Goal: Information Seeking & Learning: Learn about a topic

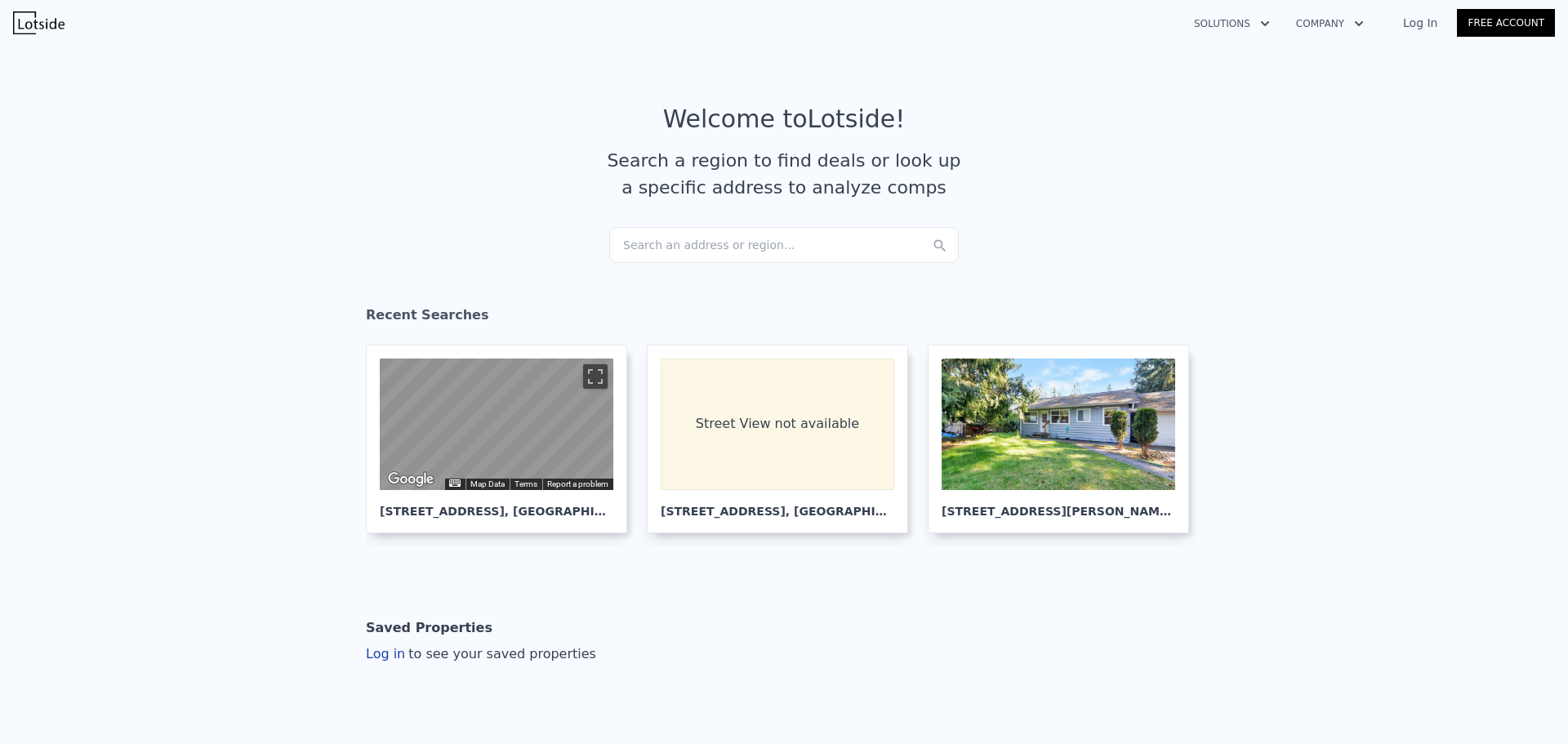
click at [656, 246] on div "Search an address or region..." at bounding box center [784, 245] width 349 height 35
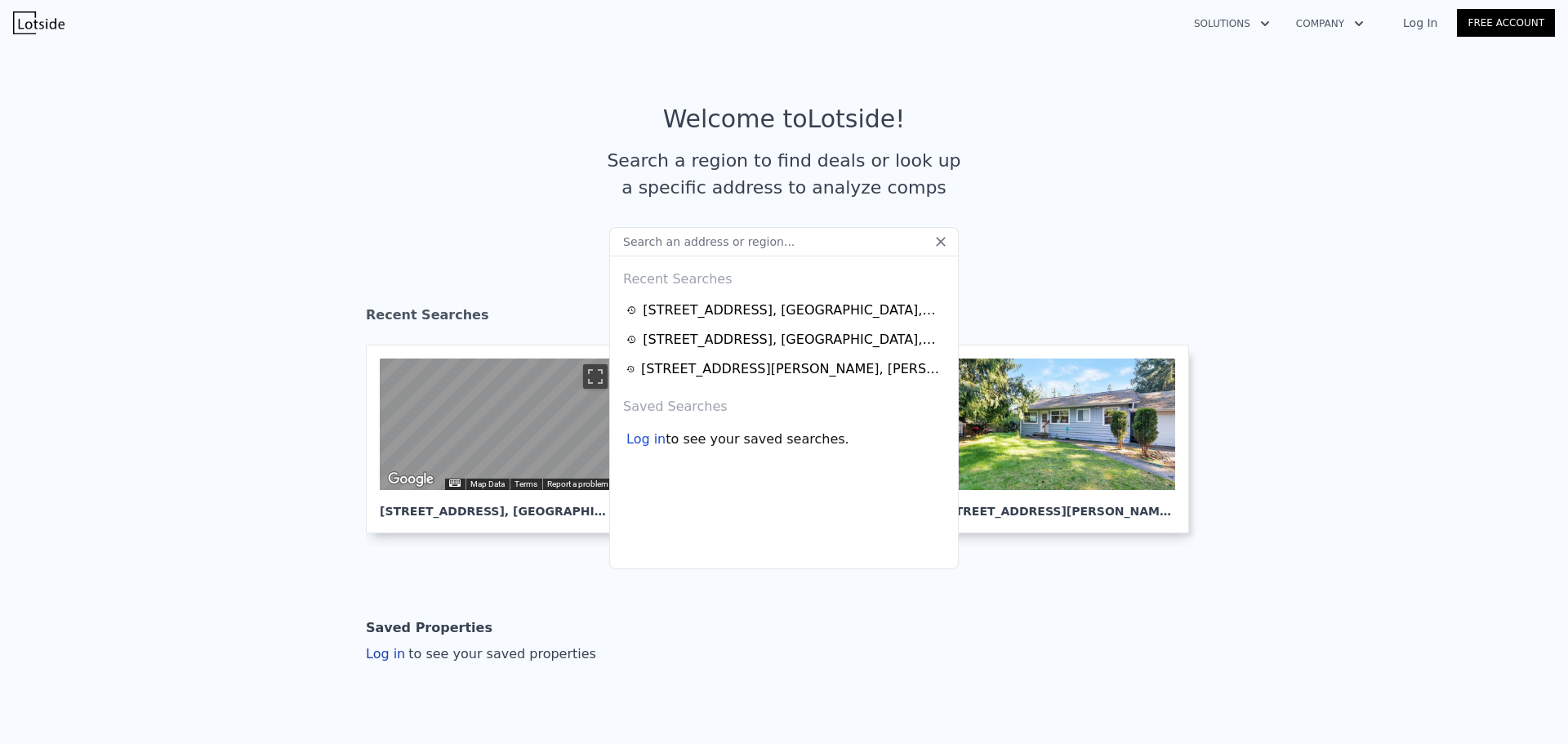
paste input "[STREET_ADDRESS][PERSON_NAME]"
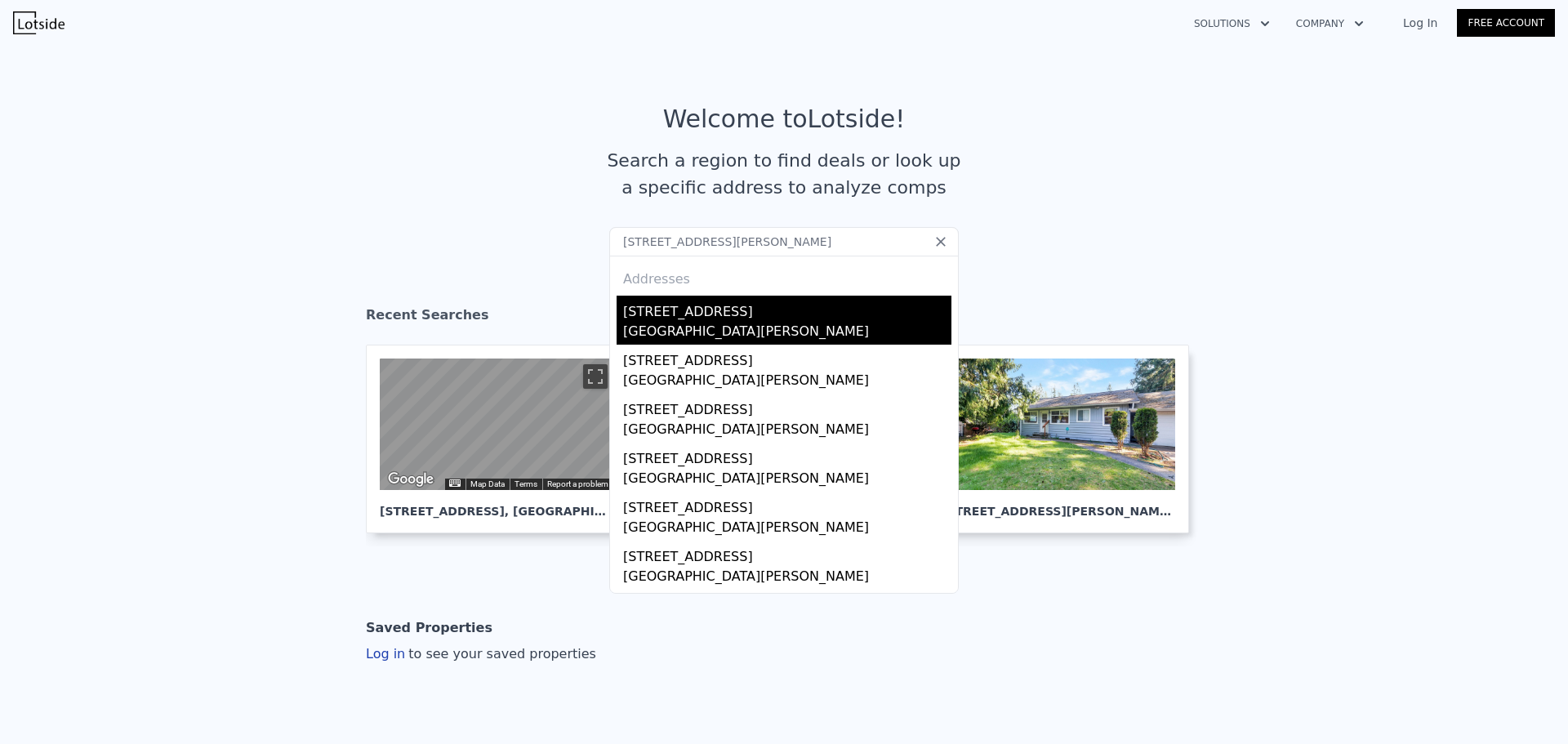
type input "[STREET_ADDRESS][PERSON_NAME]"
click at [691, 311] on div "[STREET_ADDRESS]" at bounding box center [787, 308] width 329 height 26
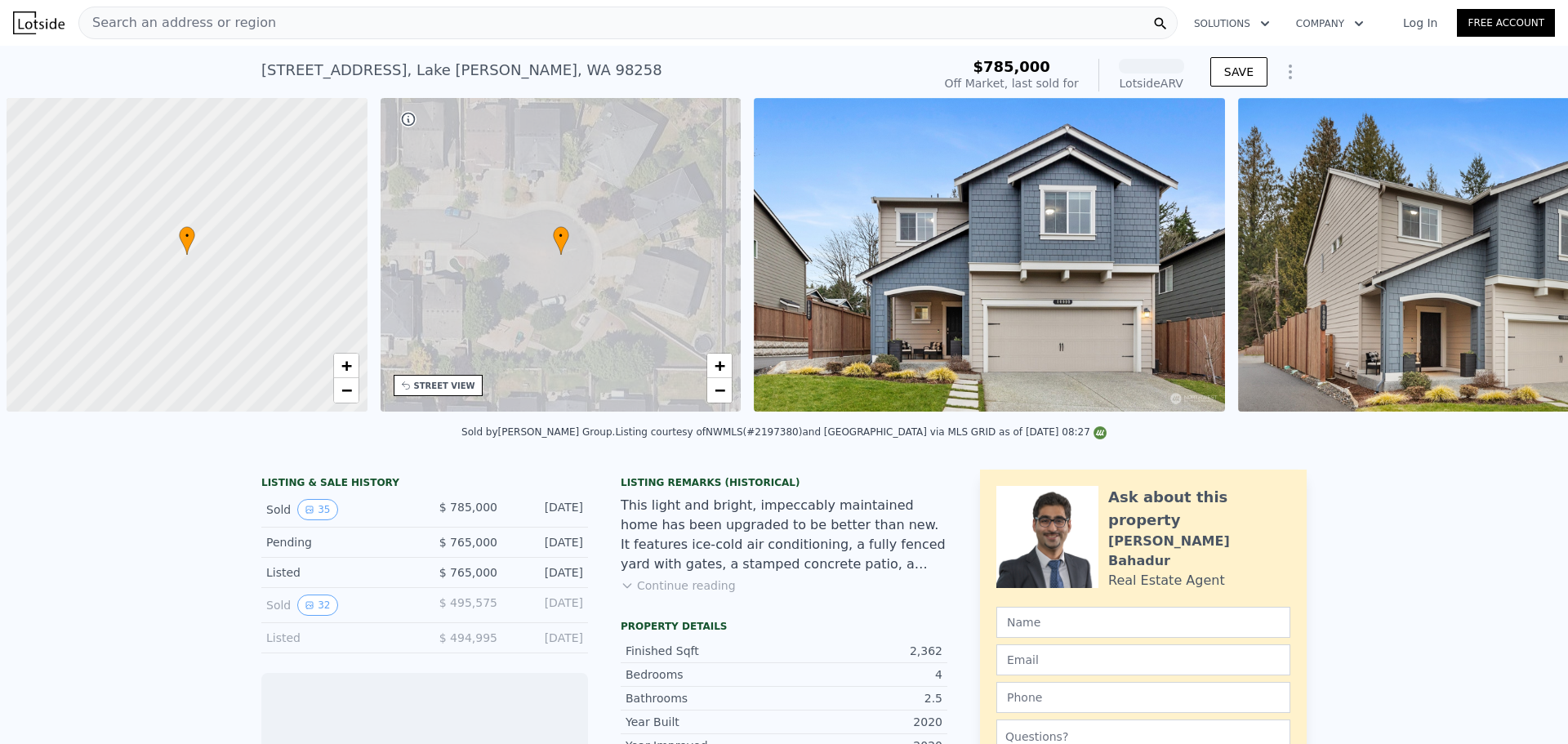
scroll to position [0, 6]
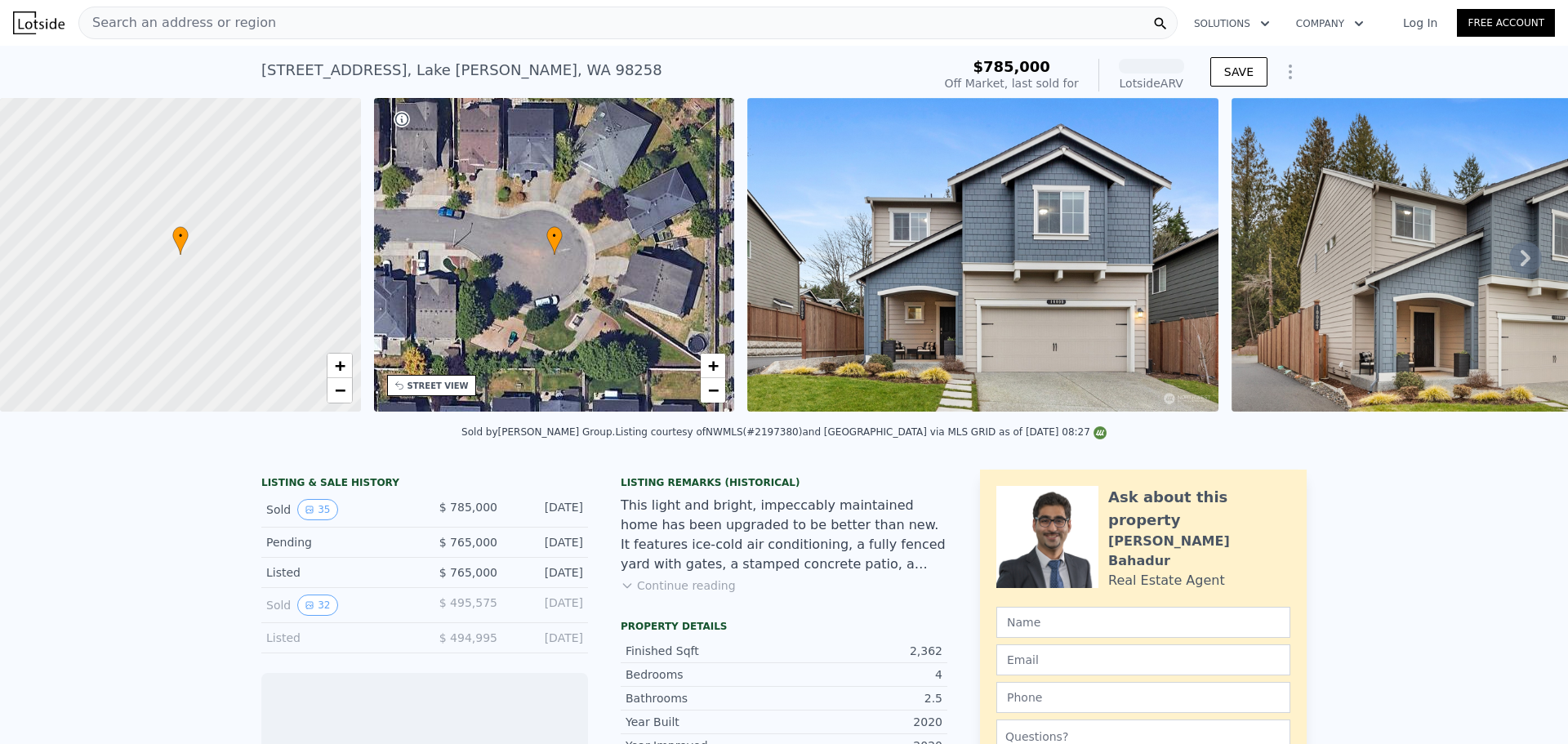
click at [192, 29] on span "Search an address or region" at bounding box center [177, 23] width 197 height 20
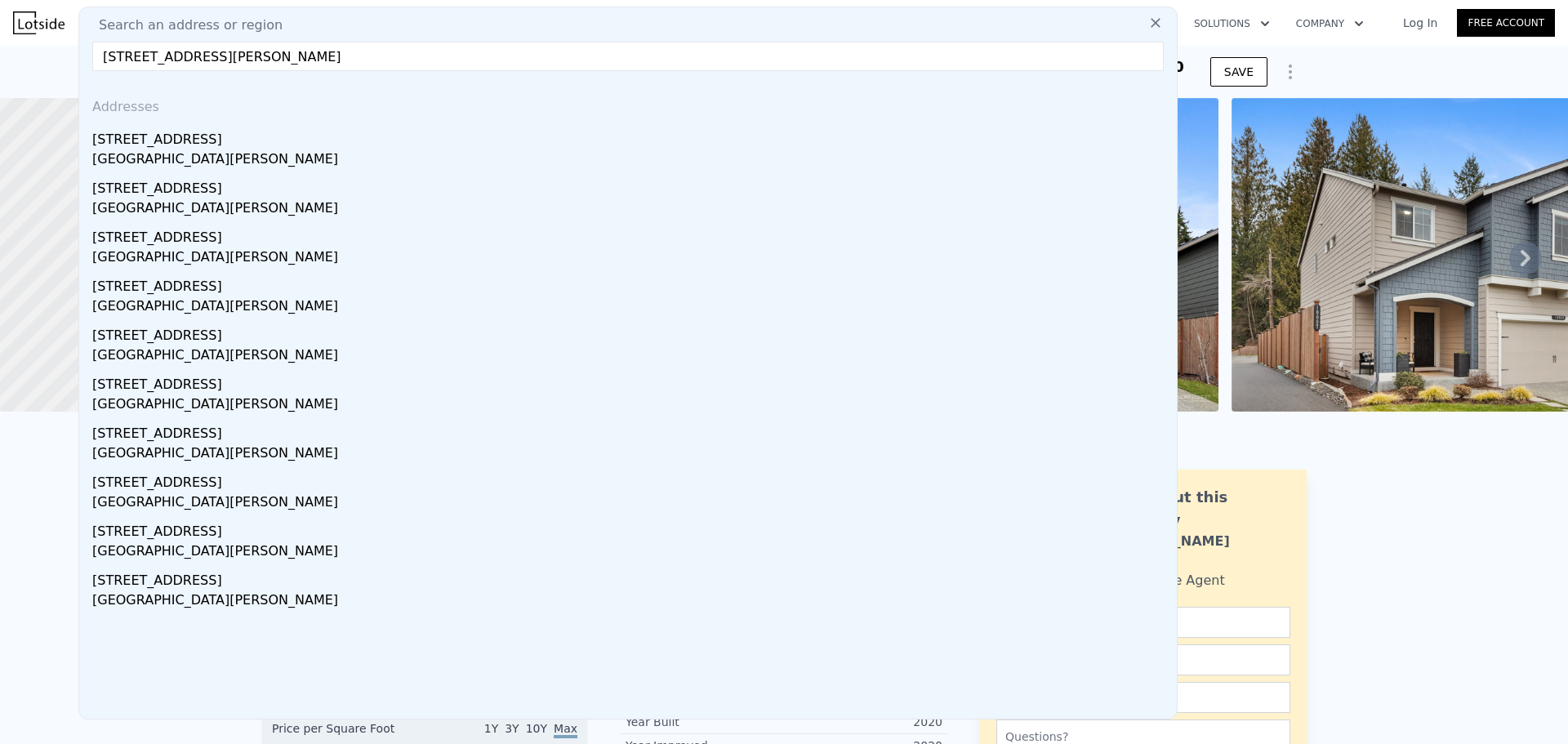
drag, startPoint x: 204, startPoint y: 52, endPoint x: 415, endPoint y: 71, distance: 211.9
click at [411, 70] on input "[STREET_ADDRESS][PERSON_NAME]" at bounding box center [628, 56] width 1072 height 29
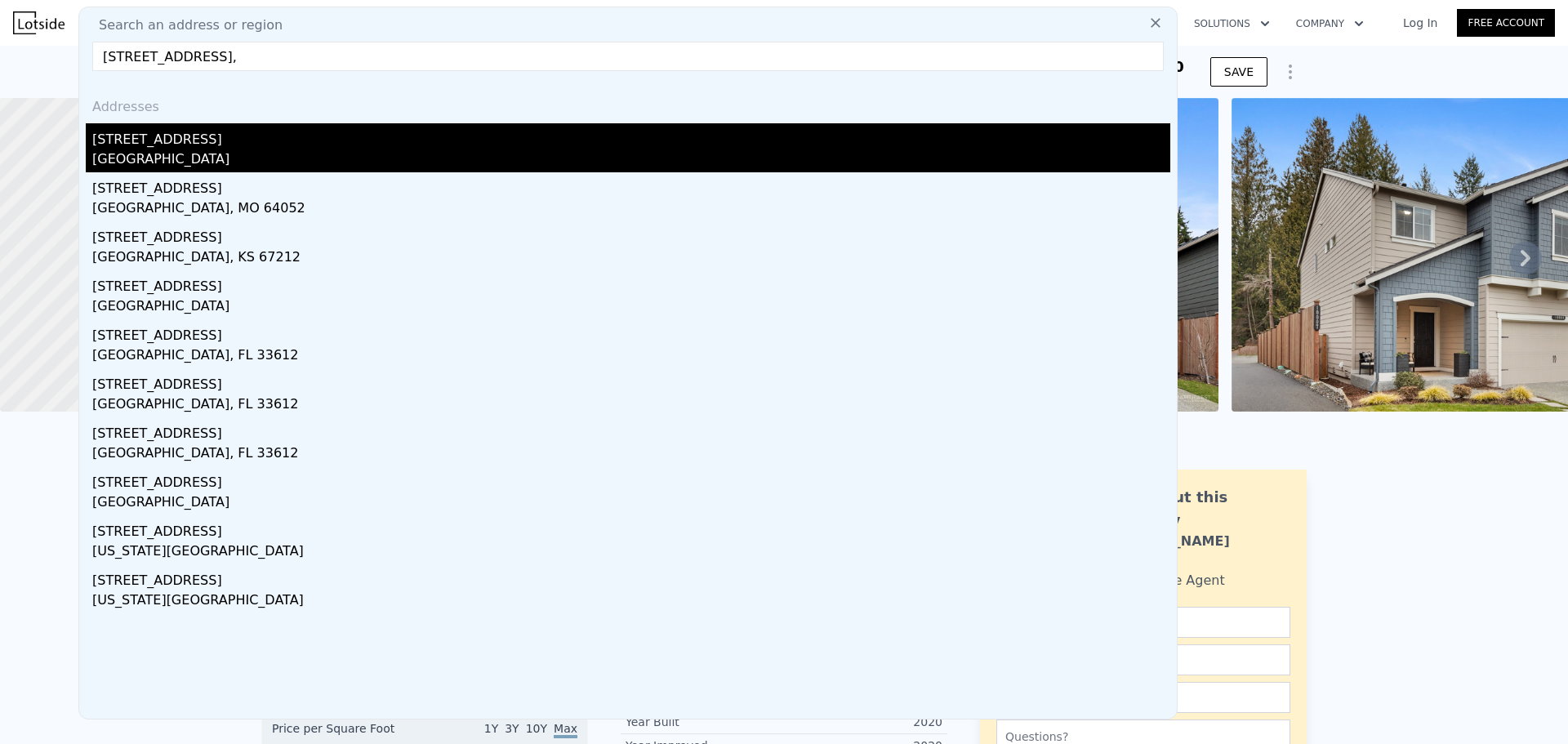
type input "[STREET_ADDRESS],"
click at [187, 143] on div "[STREET_ADDRESS]" at bounding box center [631, 136] width 1078 height 26
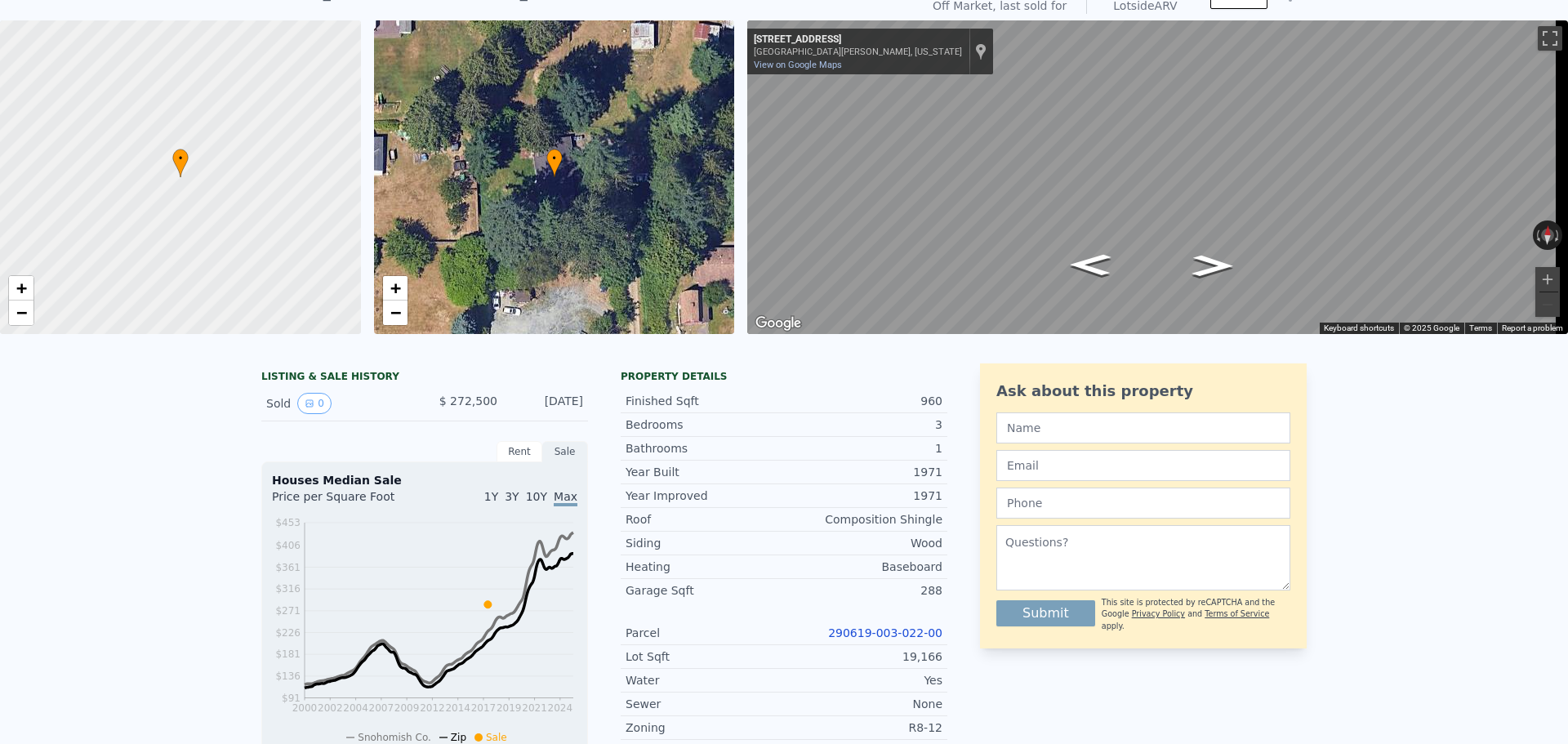
scroll to position [5, 0]
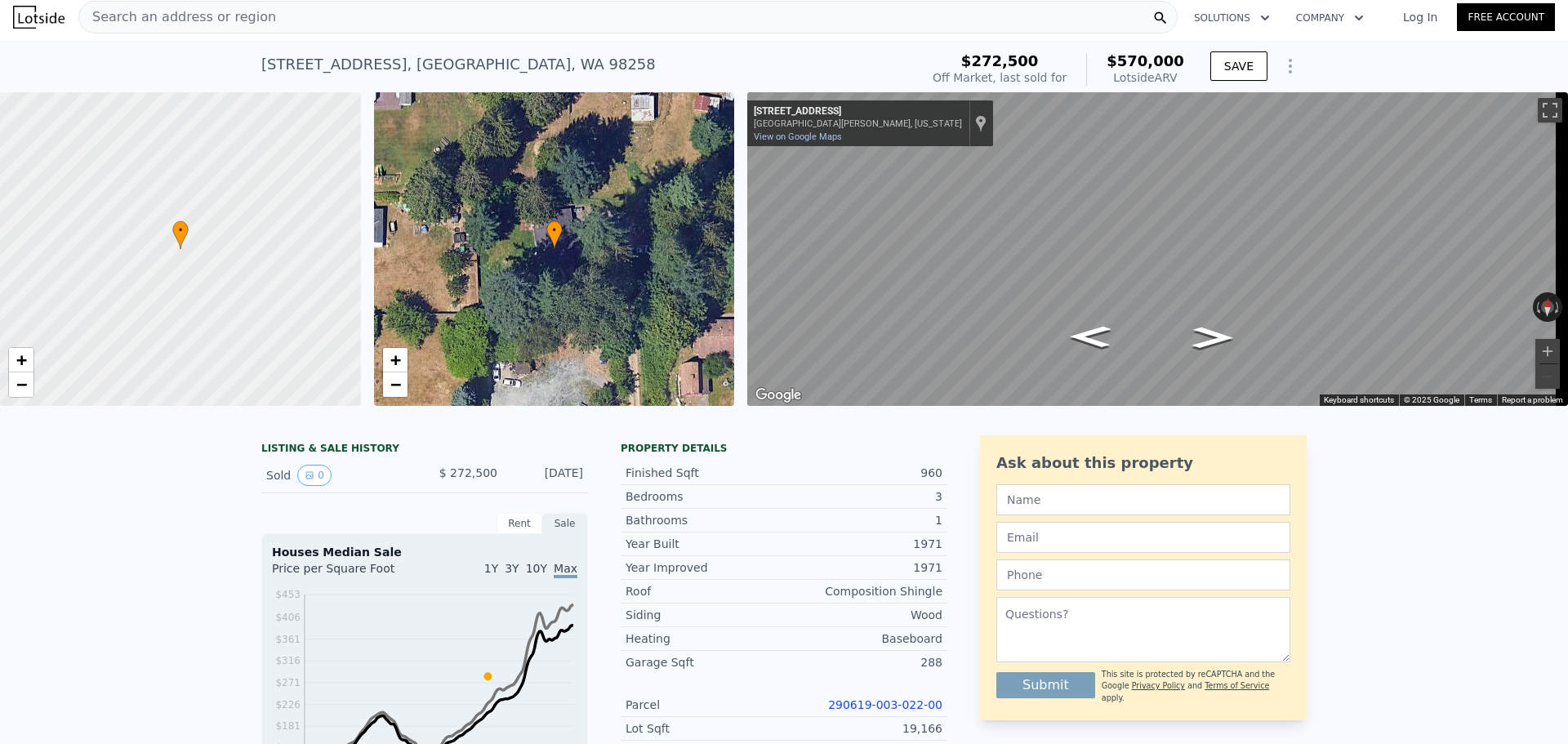
click at [190, 20] on span "Search an address or region" at bounding box center [177, 17] width 197 height 20
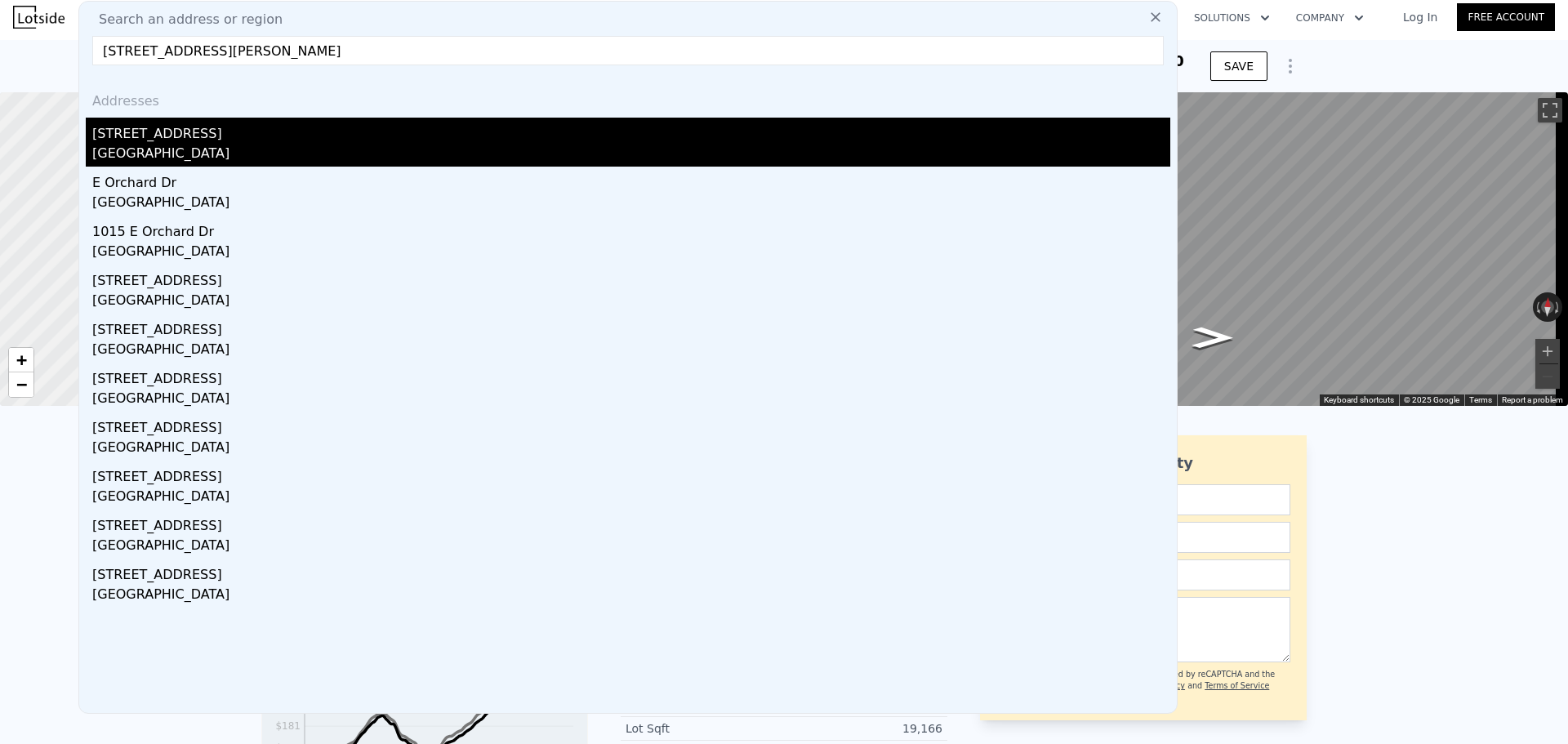
type input "[STREET_ADDRESS][PERSON_NAME]"
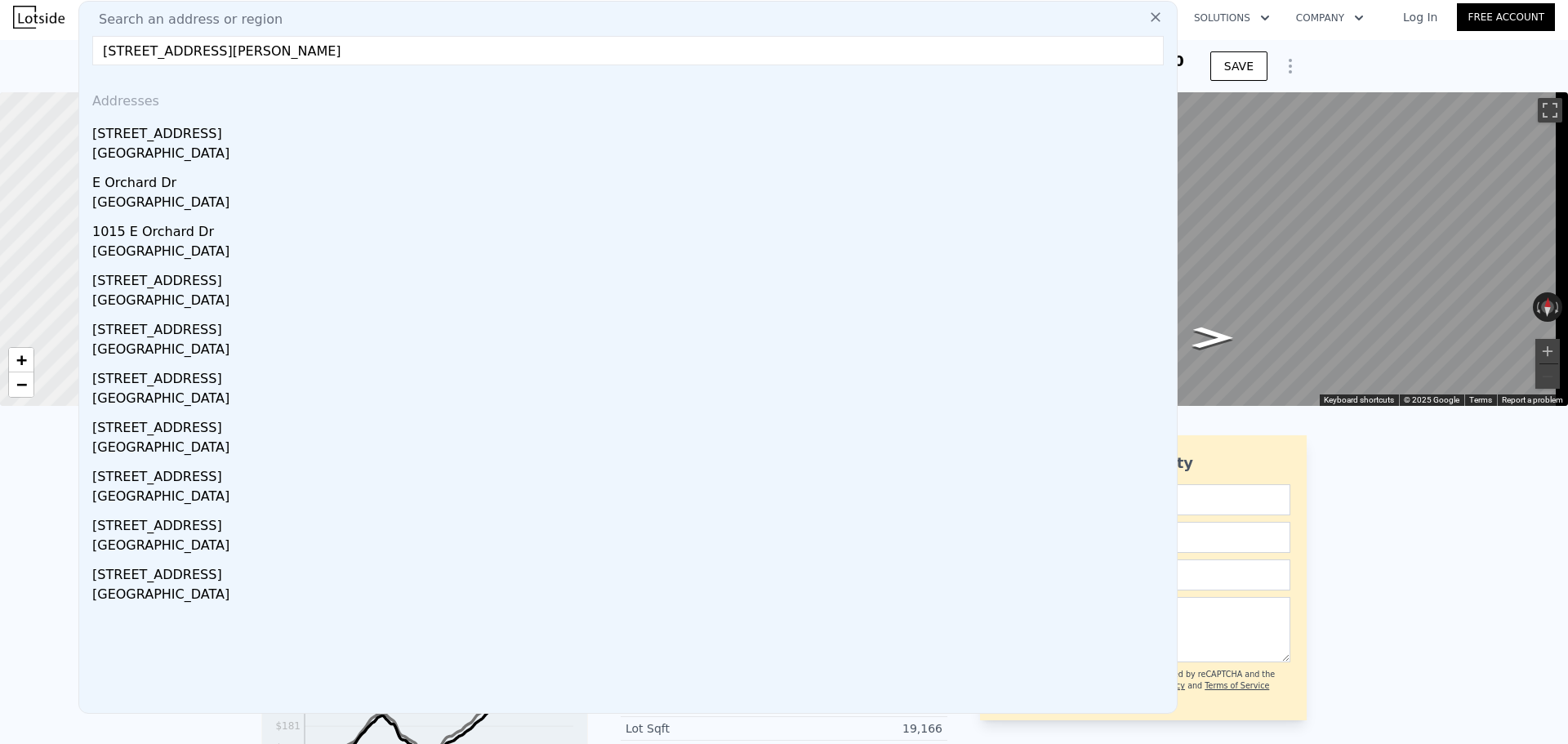
click at [205, 142] on div "[STREET_ADDRESS]" at bounding box center [631, 130] width 1078 height 26
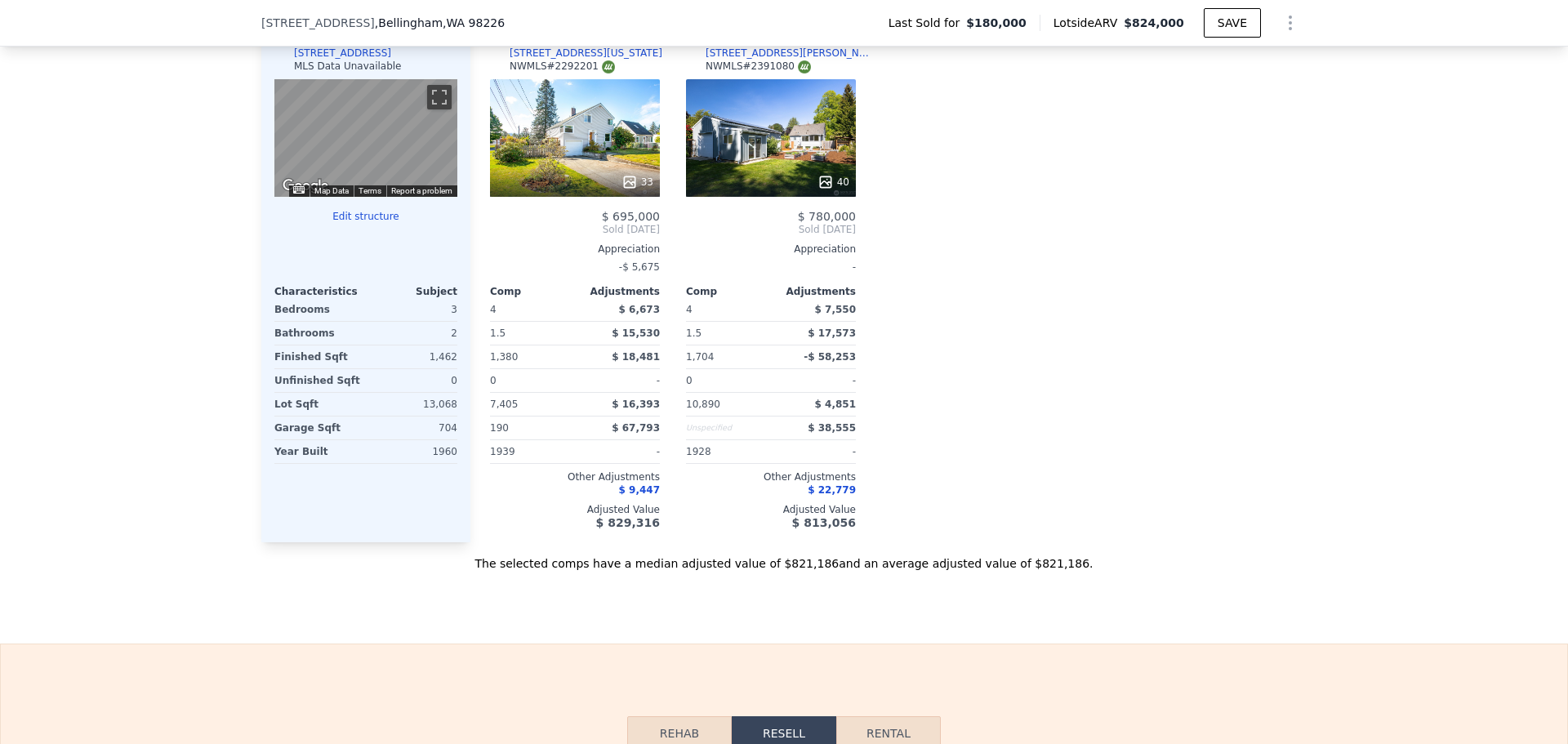
scroll to position [1551, 0]
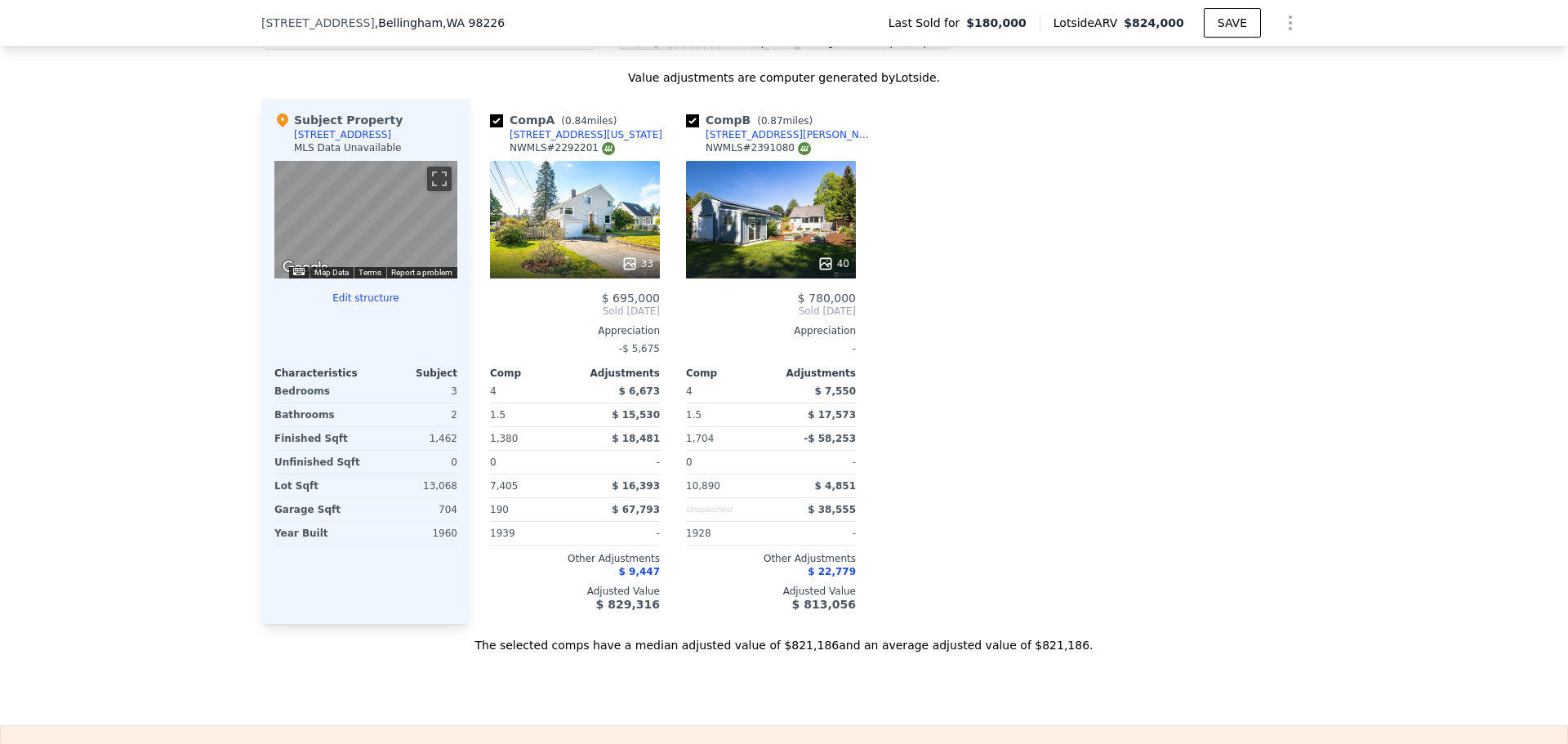
click at [615, 272] on div "33" at bounding box center [575, 264] width 156 height 16
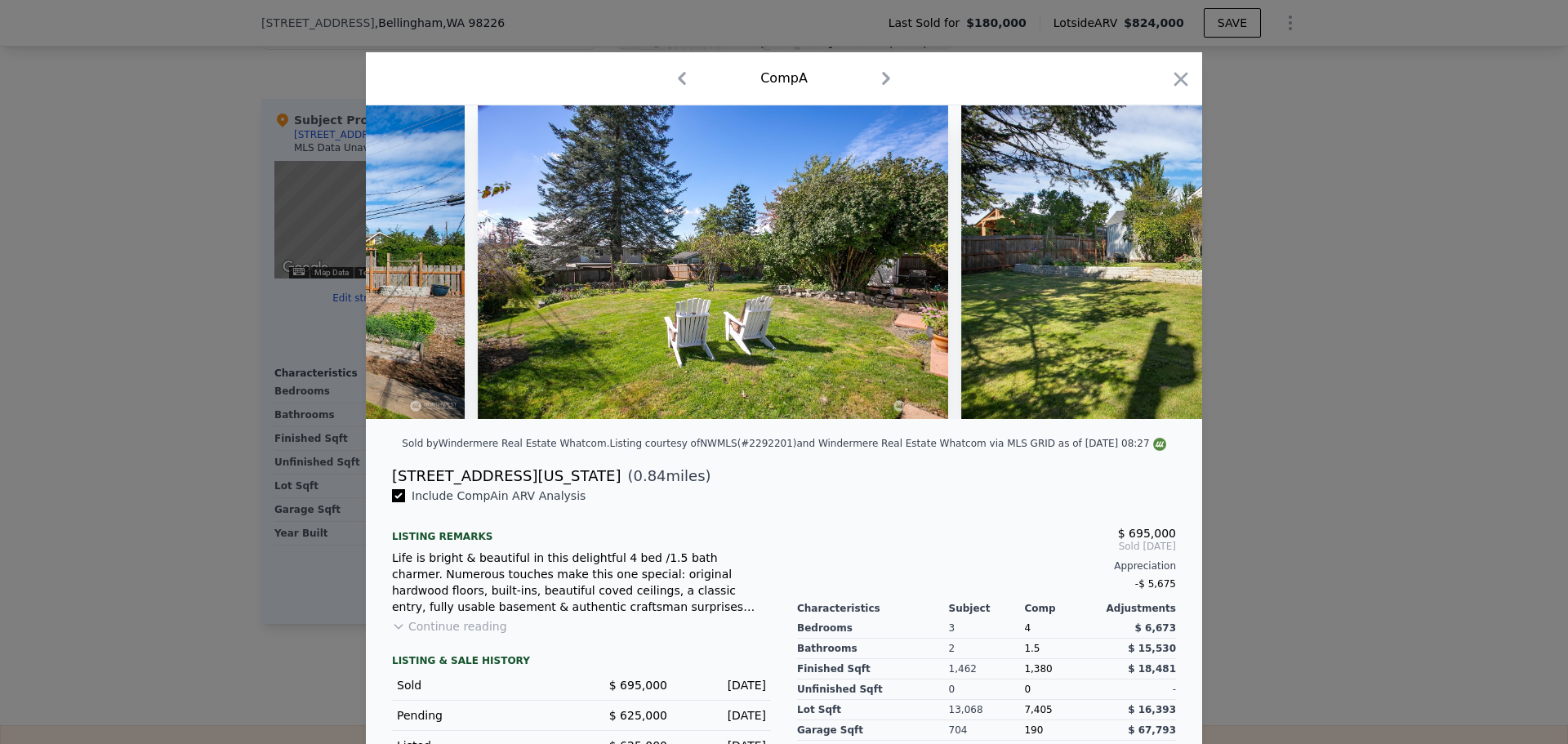
scroll to position [0, 12674]
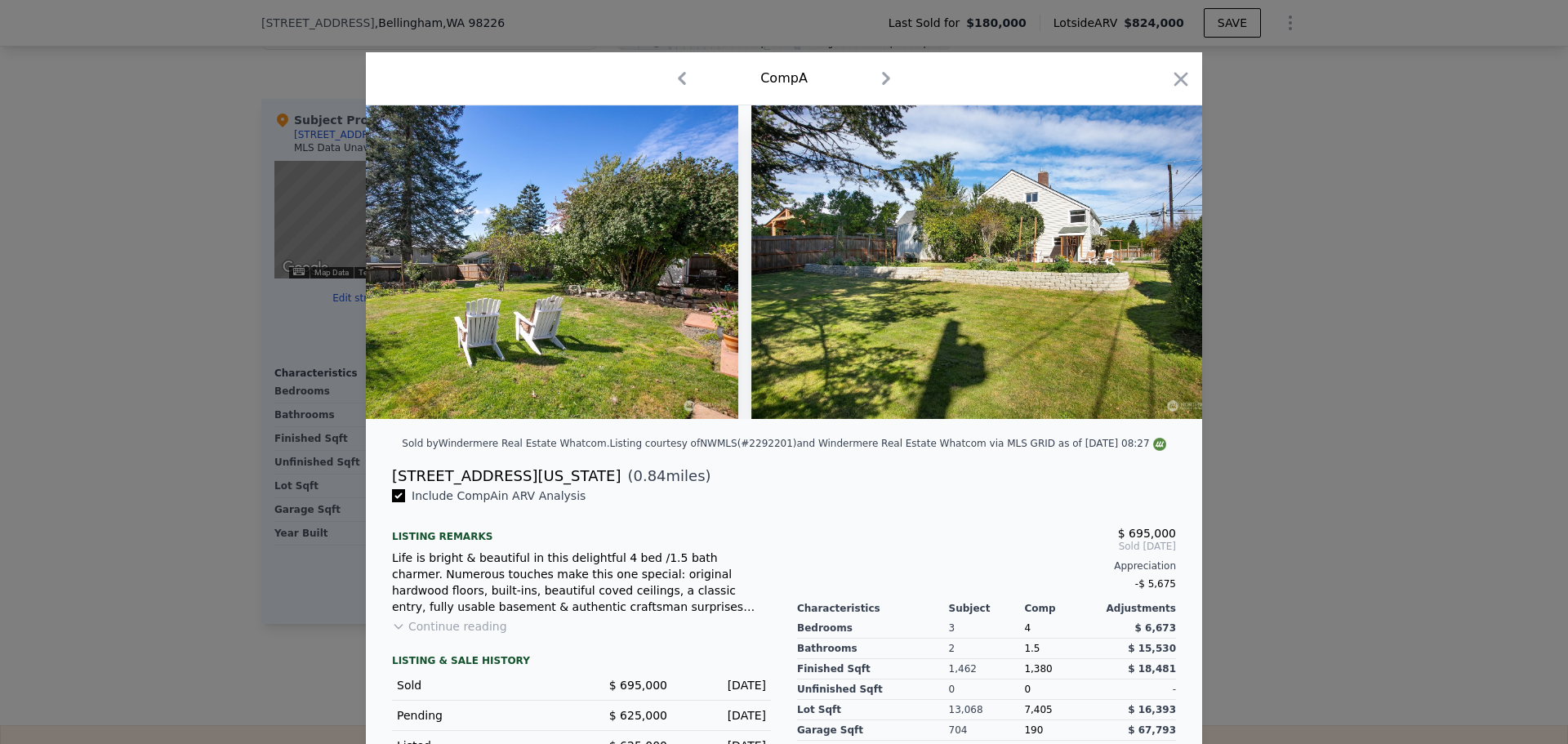
click at [1169, 80] on icon "button" at bounding box center [1180, 78] width 23 height 23
